Goal: Find specific page/section: Find specific page/section

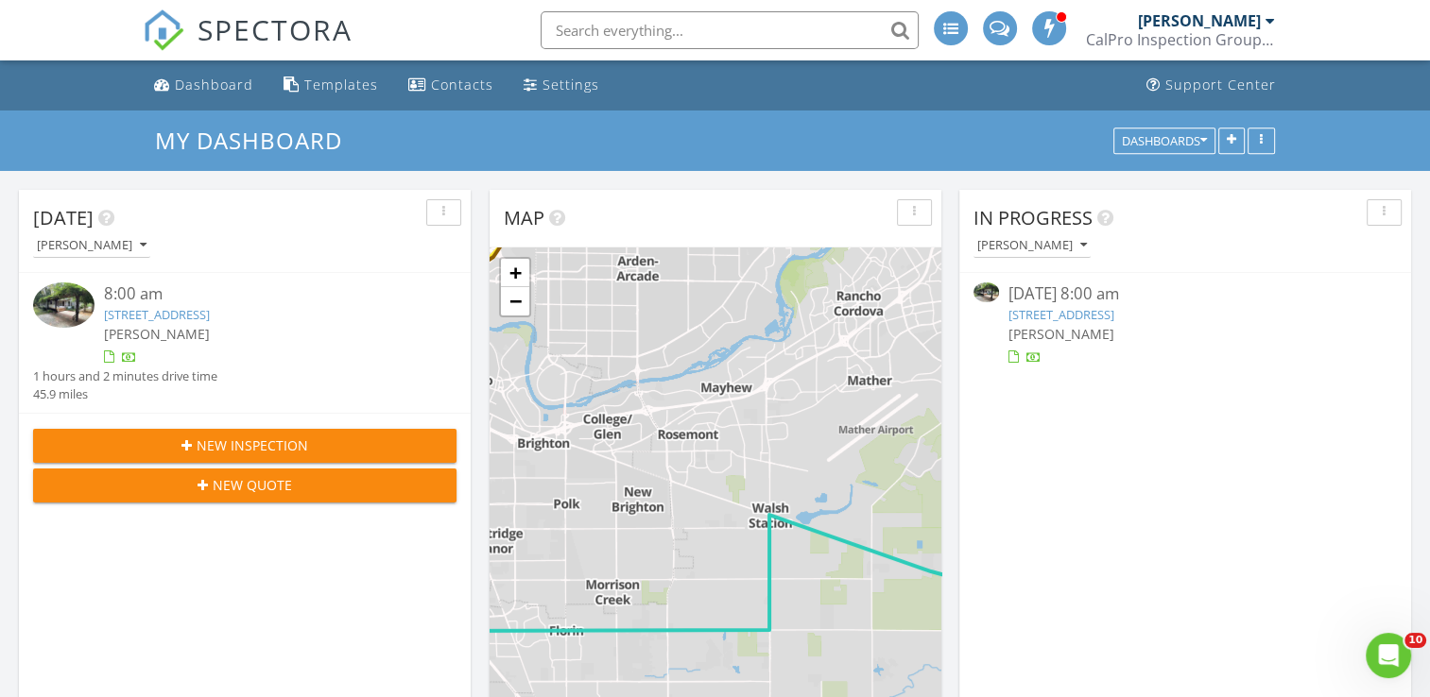
click at [1089, 320] on link "13859 Peardale Ln, Grass Valley, CA 95945" at bounding box center [1061, 314] width 106 height 17
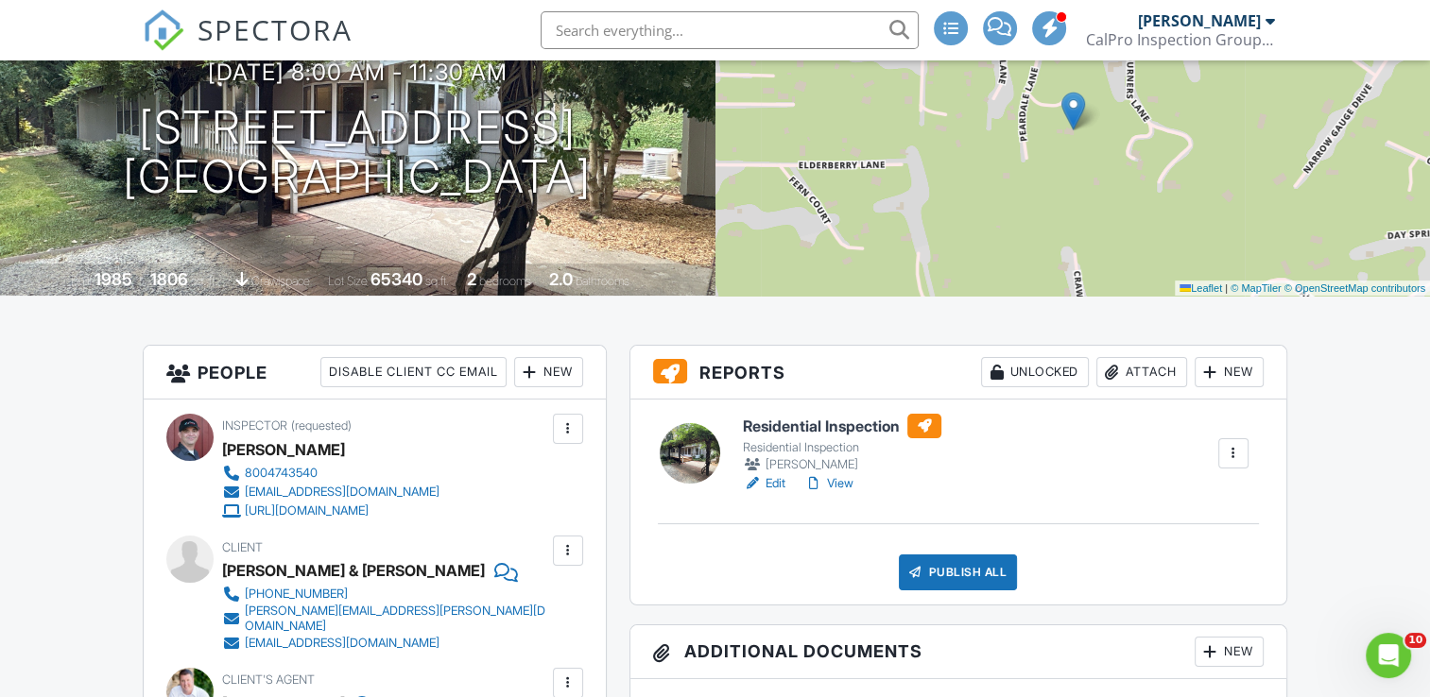
scroll to position [227, 0]
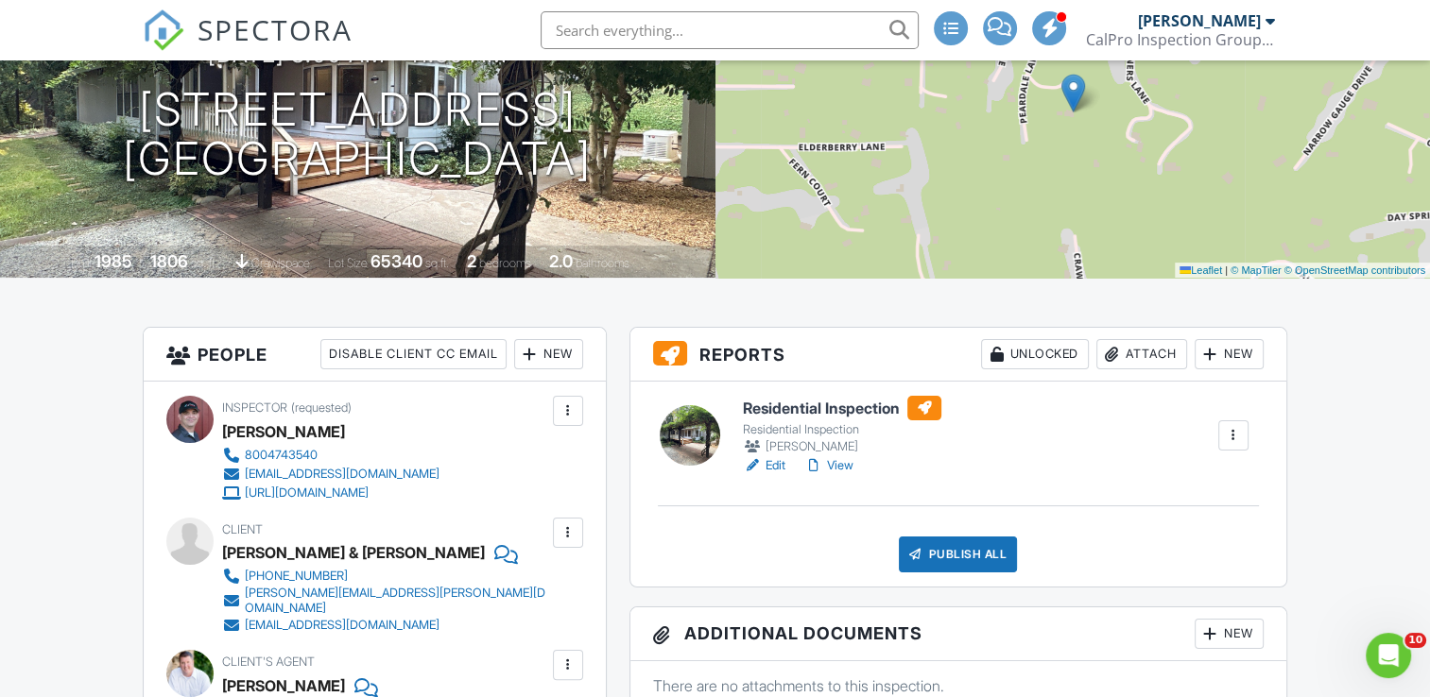
click at [840, 467] on link "View" at bounding box center [828, 465] width 49 height 19
